Goal: Task Accomplishment & Management: Complete application form

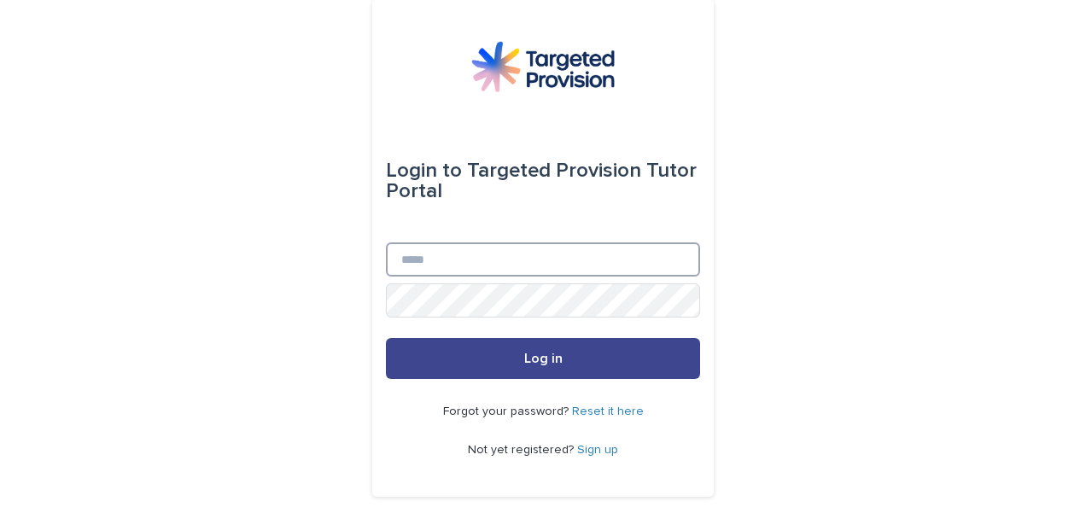
type input "**********"
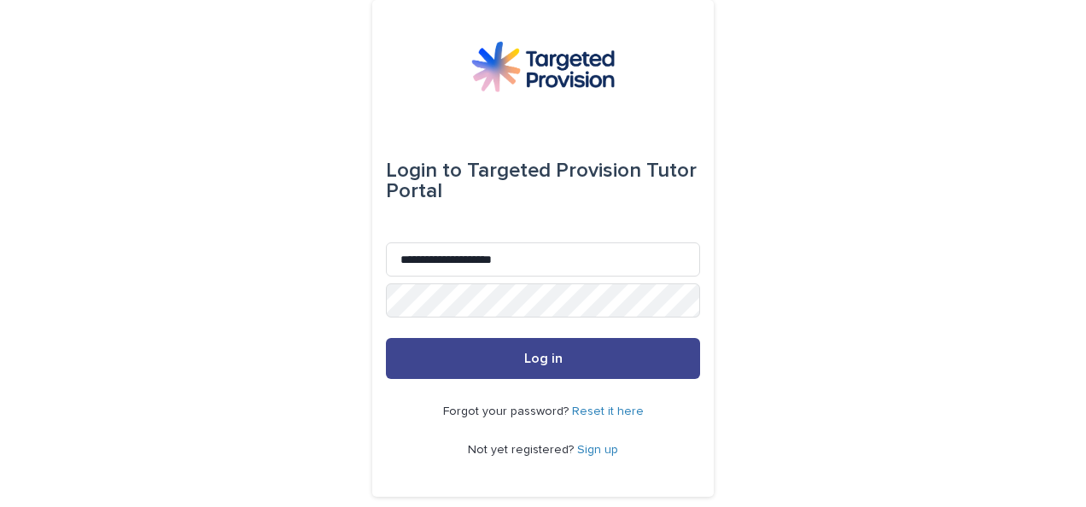
click at [605, 359] on button "Log in" at bounding box center [543, 358] width 314 height 41
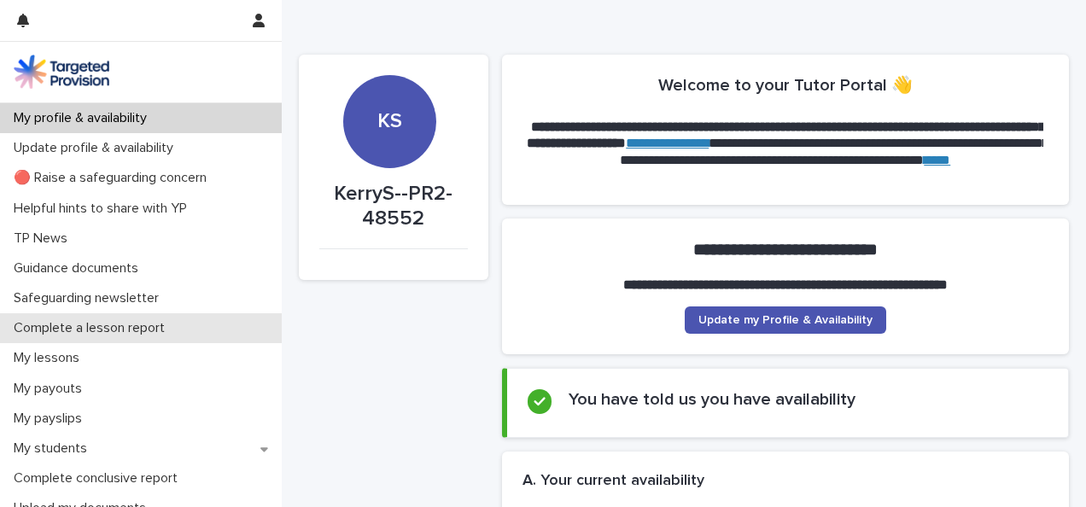
click at [145, 325] on p "Complete a lesson report" at bounding box center [93, 328] width 172 height 16
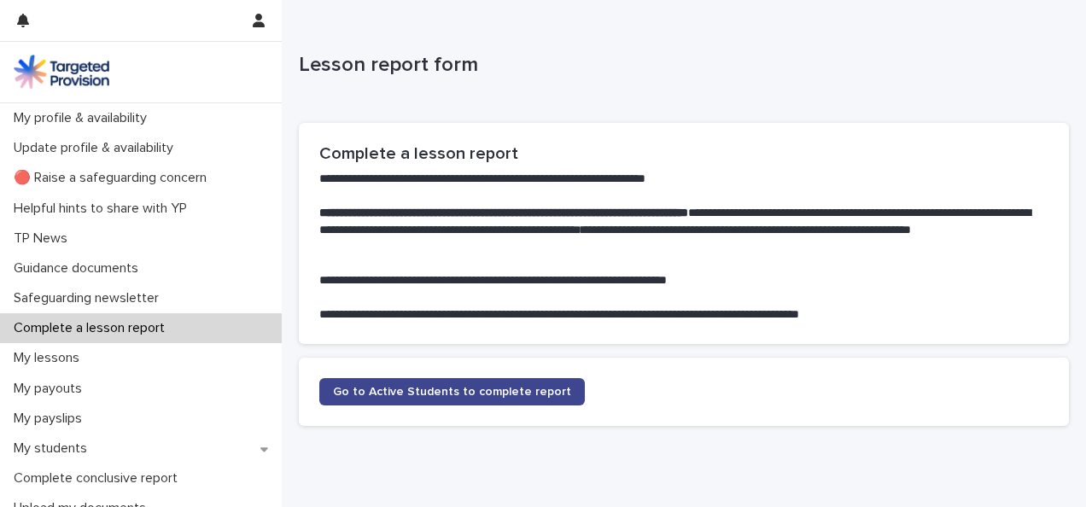
click at [354, 387] on span "Go to Active Students to complete report" at bounding box center [452, 392] width 238 height 12
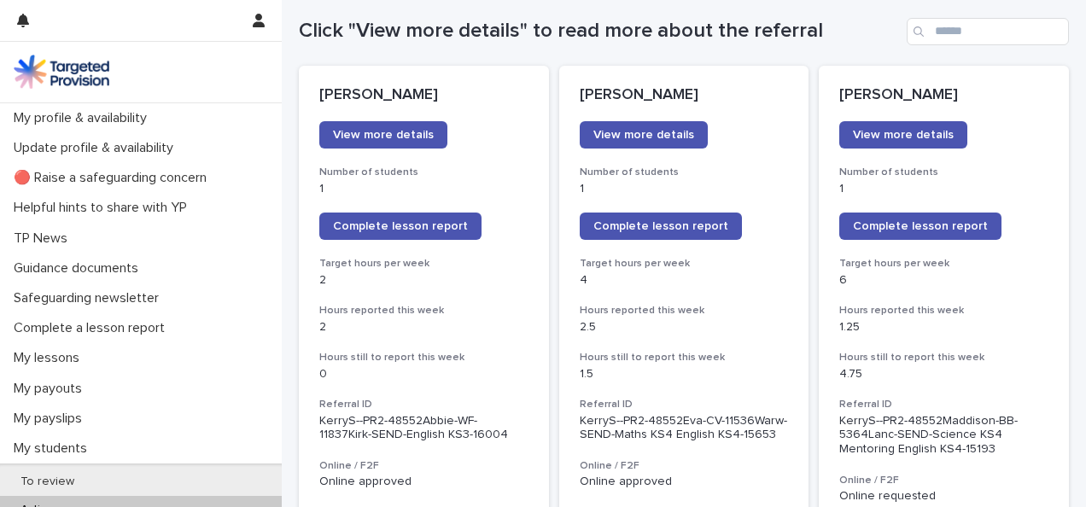
scroll to position [191, 0]
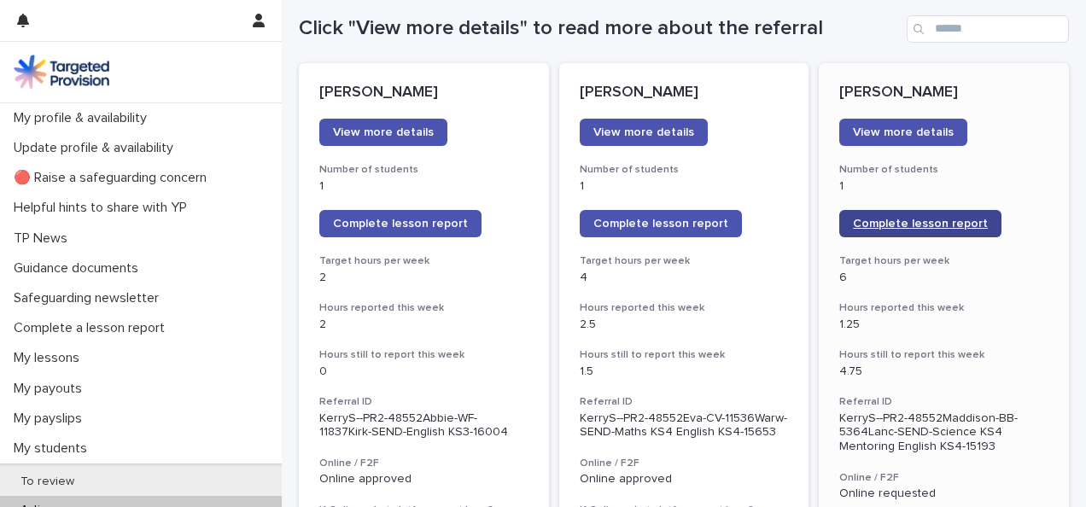
click at [876, 225] on span "Complete lesson report" at bounding box center [920, 224] width 135 height 12
